Goal: Task Accomplishment & Management: Use online tool/utility

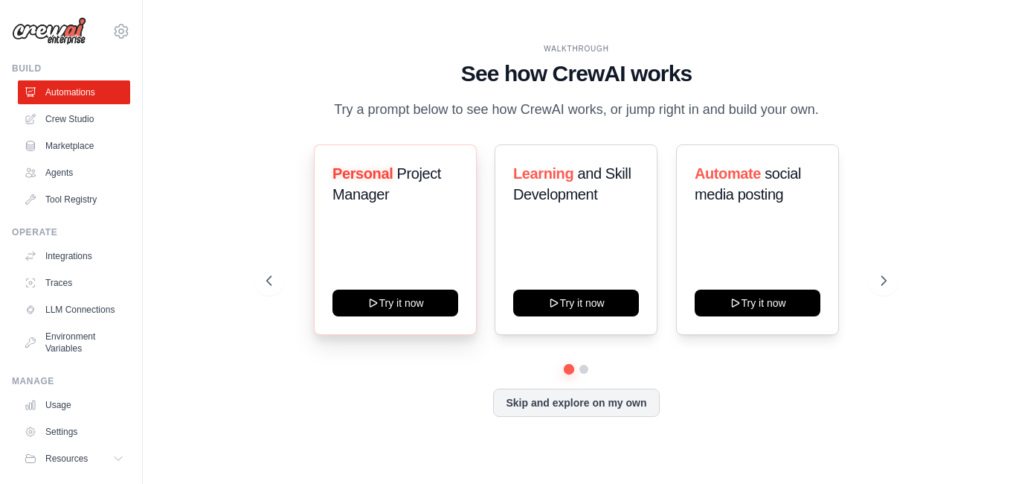
click at [414, 207] on div "Personal Project Manager" at bounding box center [396, 190] width 126 height 54
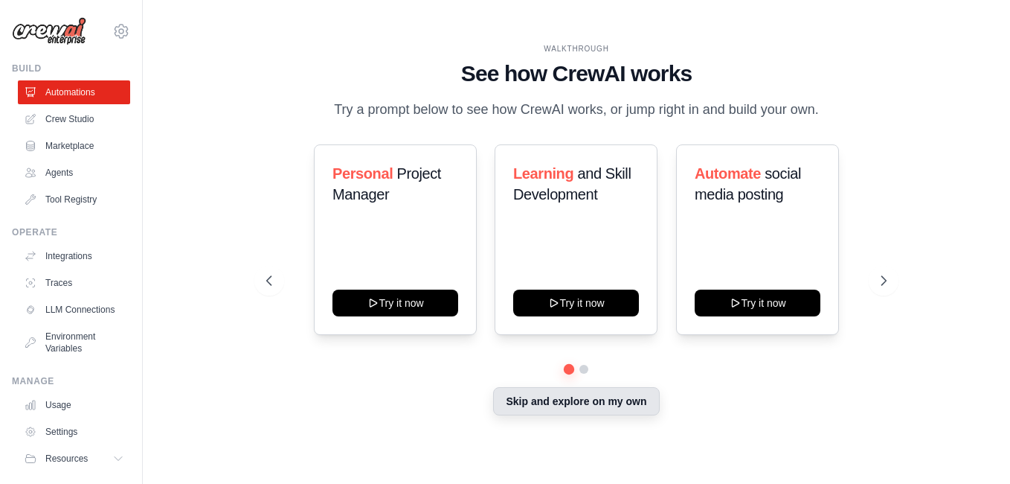
click at [613, 399] on button "Skip and explore on my own" at bounding box center [576, 401] width 166 height 28
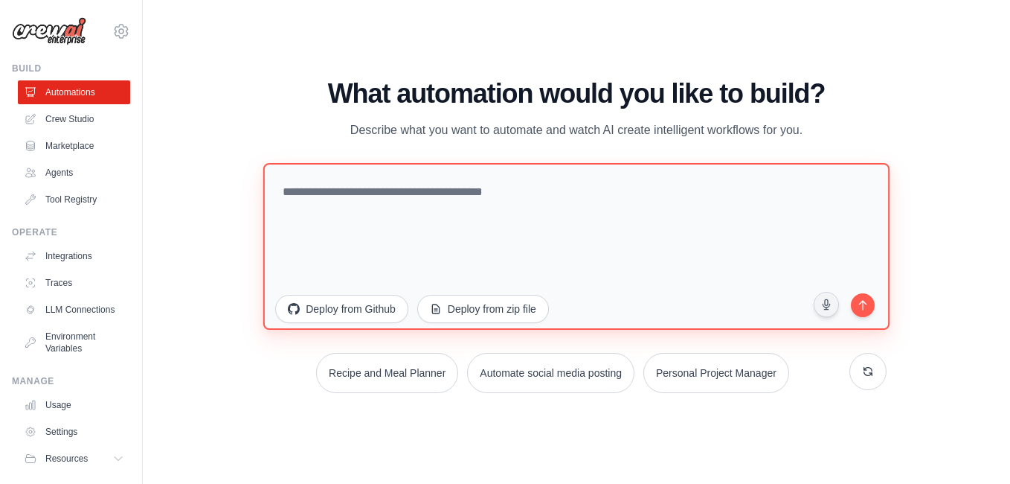
click at [396, 191] on textarea at bounding box center [576, 246] width 626 height 167
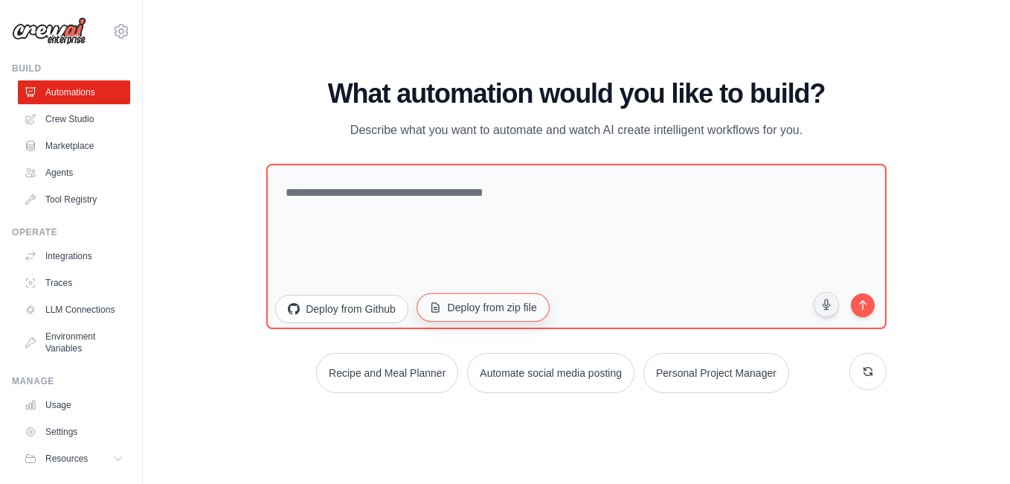
click at [513, 309] on button "Deploy from zip file" at bounding box center [483, 307] width 133 height 28
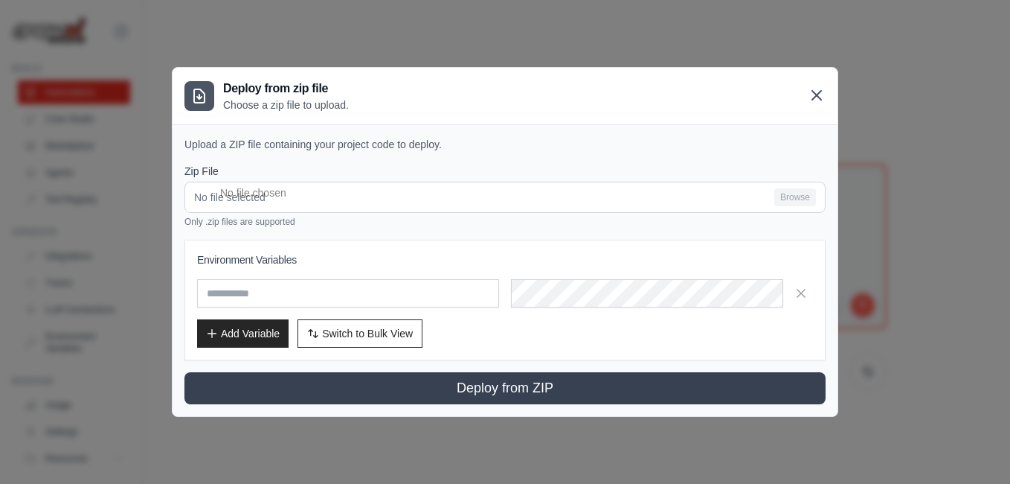
click at [825, 93] on icon at bounding box center [817, 95] width 18 height 18
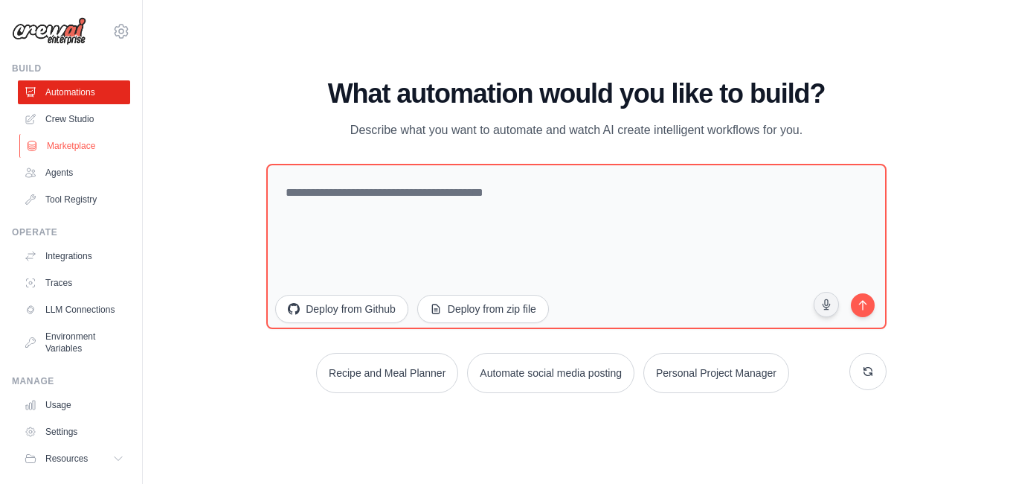
click at [47, 157] on link "Marketplace" at bounding box center [75, 146] width 112 height 24
